Goal: Find specific page/section: Find specific page/section

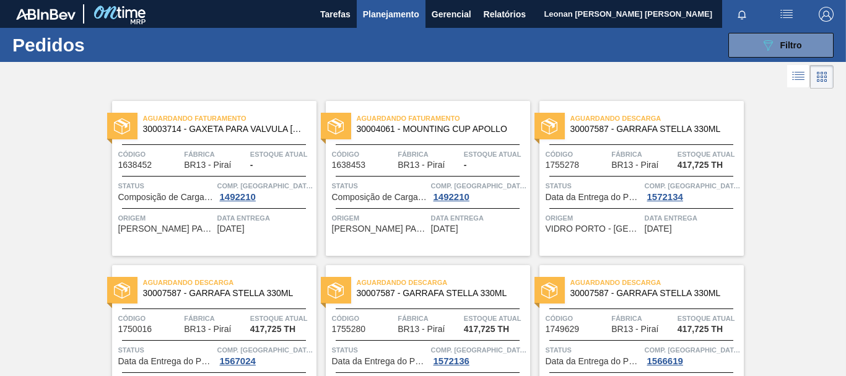
scroll to position [144, 0]
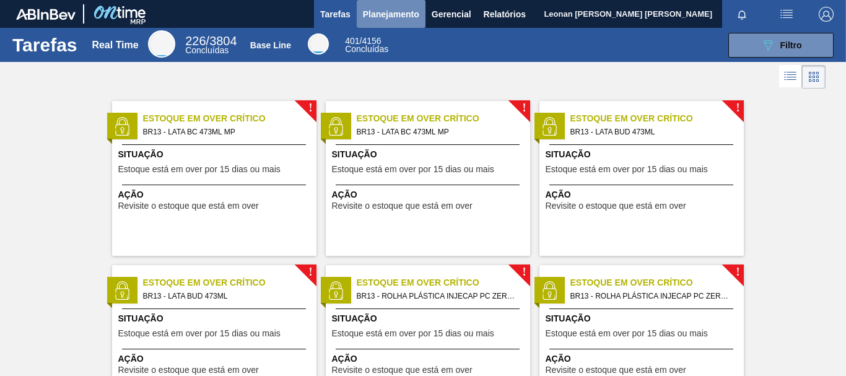
click at [399, 15] on span "Planejamento" at bounding box center [391, 14] width 56 height 15
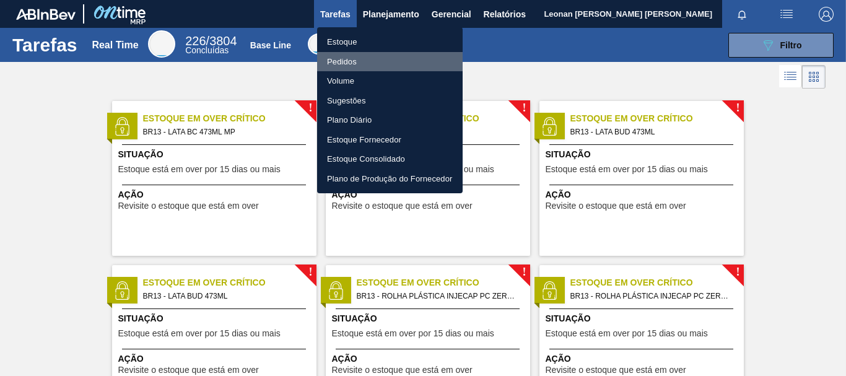
click at [349, 59] on li "Pedidos" at bounding box center [390, 62] width 146 height 20
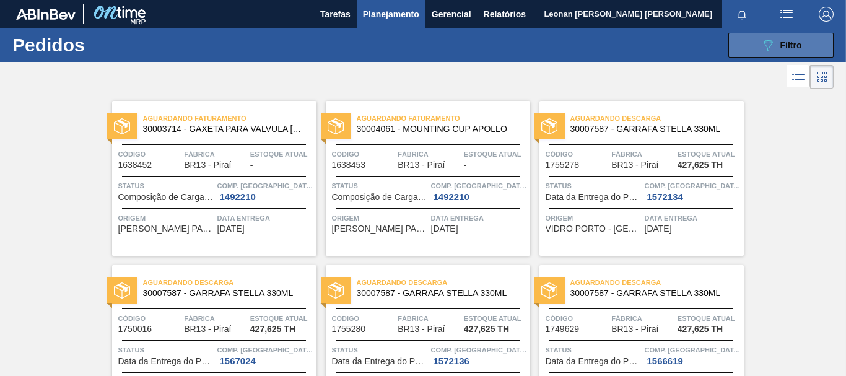
click at [781, 48] on span "Filtro" at bounding box center [792, 45] width 22 height 10
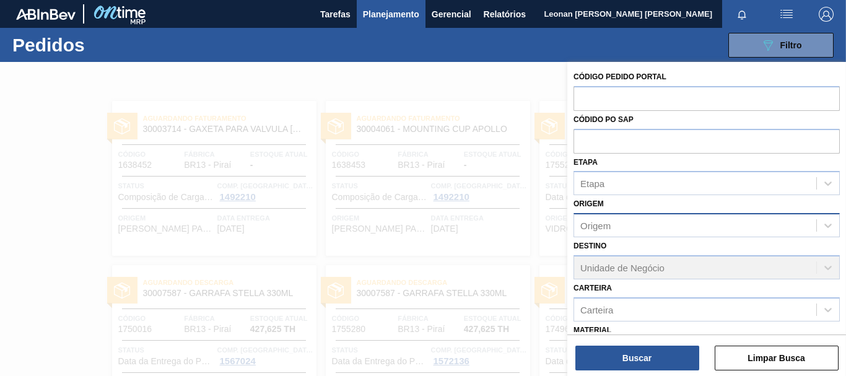
scroll to position [144, 0]
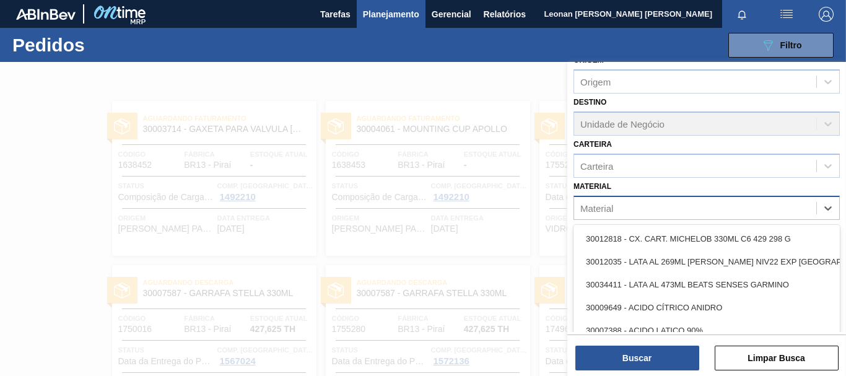
click at [686, 211] on div "Material" at bounding box center [695, 208] width 242 height 18
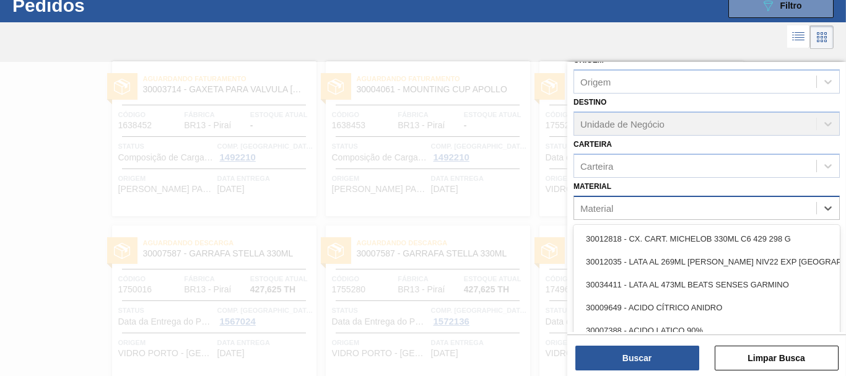
scroll to position [40, 0]
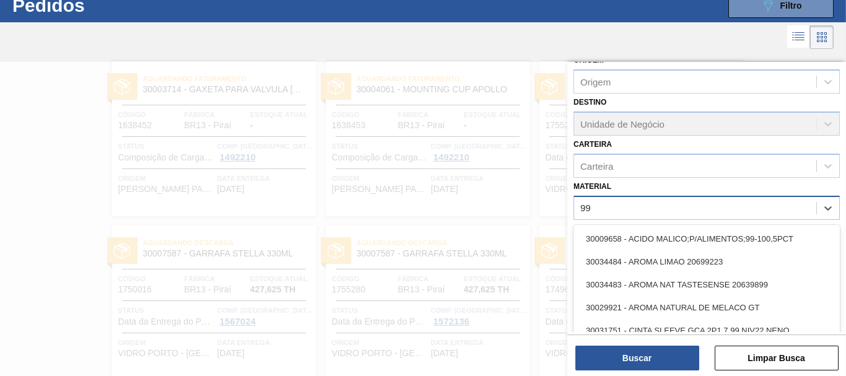
type input "9"
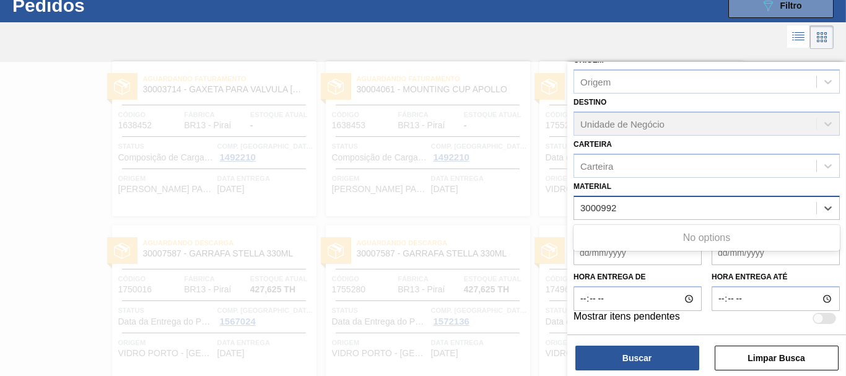
type input "30009927"
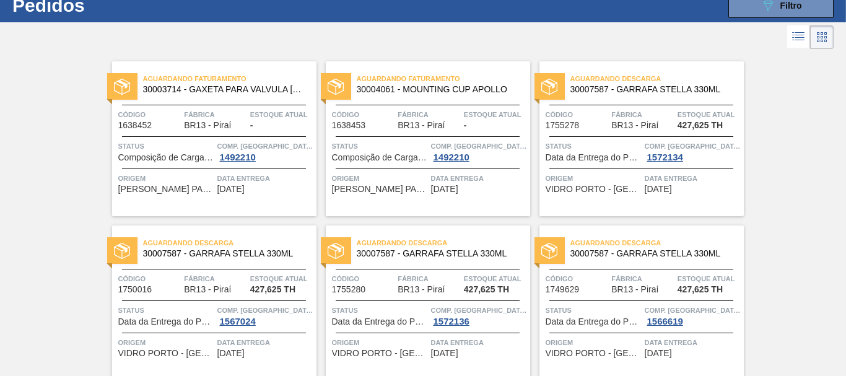
scroll to position [0, 0]
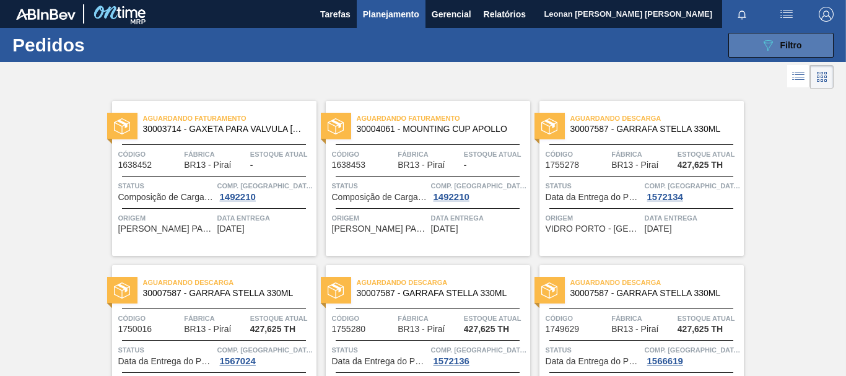
click at [813, 41] on button "089F7B8B-B2A5-4AFE-B5C0-19BA573D28AC Filtro" at bounding box center [781, 45] width 105 height 25
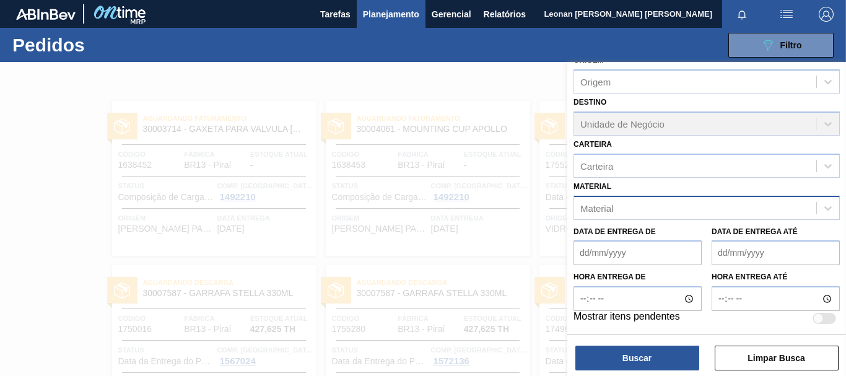
click at [705, 199] on div "Material" at bounding box center [695, 208] width 242 height 18
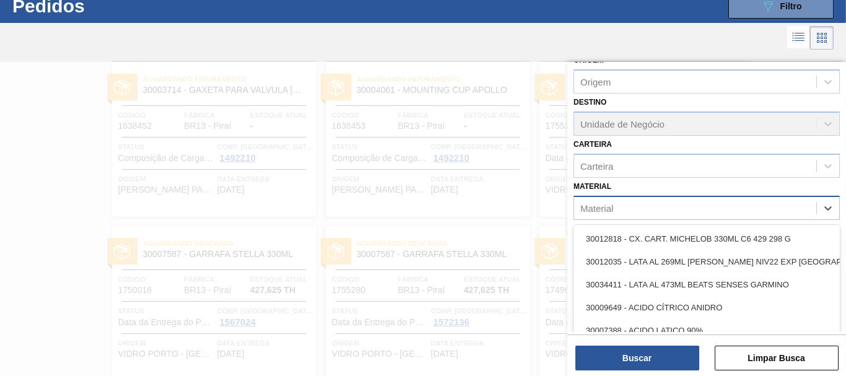
scroll to position [40, 0]
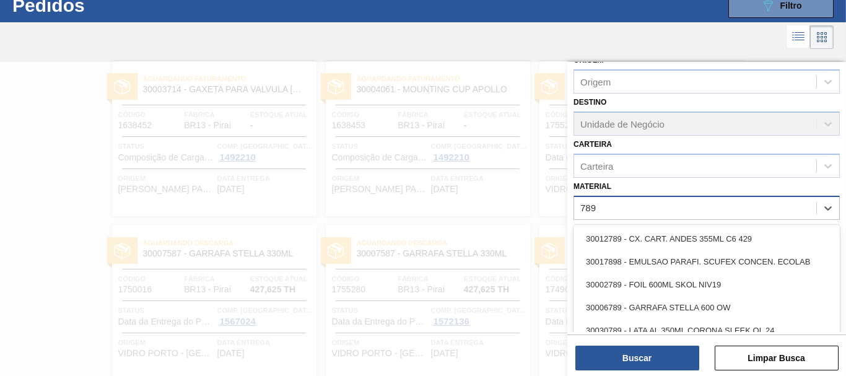
type input "7898"
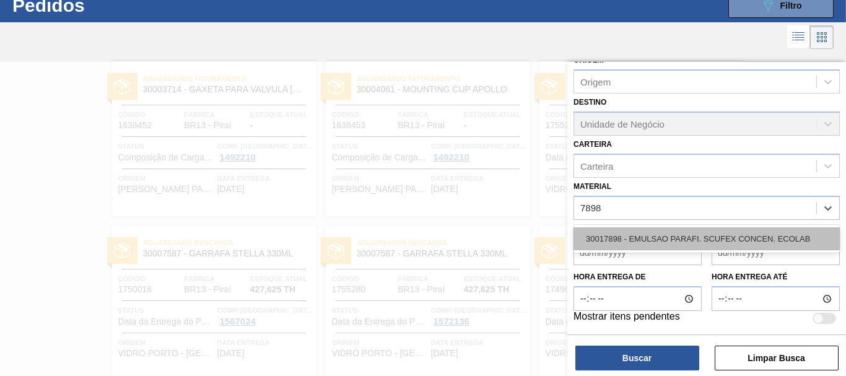
click at [710, 237] on div "30017898 - EMULSAO PARAFI. SCUFEX CONCEN. ECOLAB" at bounding box center [707, 238] width 266 height 23
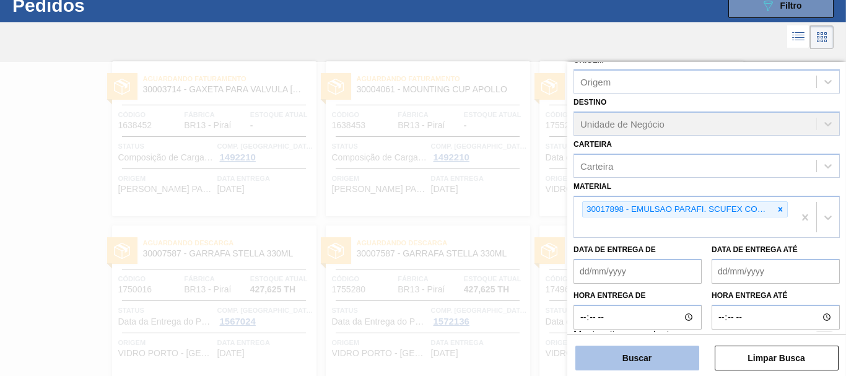
click at [663, 349] on button "Buscar" at bounding box center [638, 358] width 124 height 25
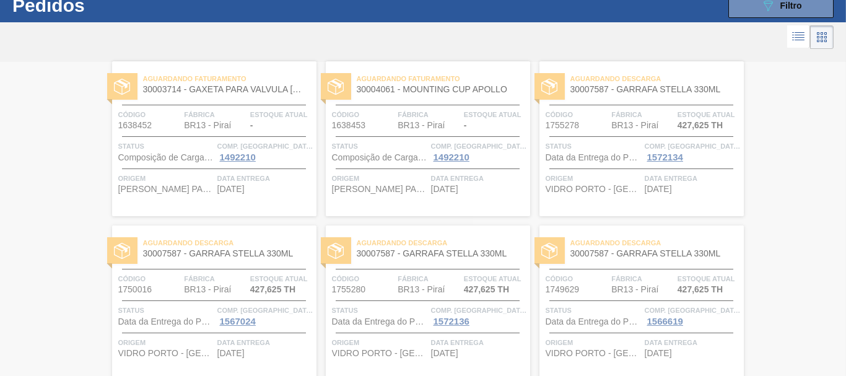
scroll to position [0, 0]
